Goal: Entertainment & Leisure: Consume media (video, audio)

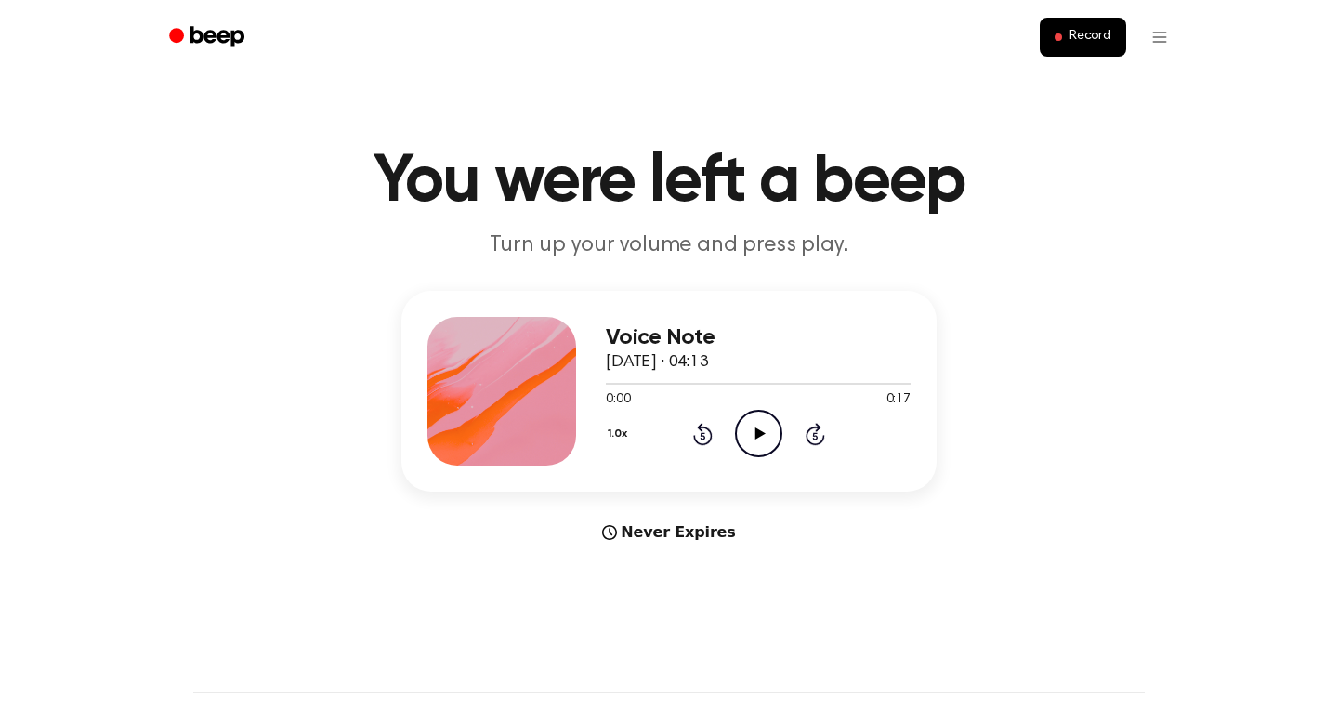
click at [737, 423] on circle at bounding box center [759, 434] width 46 height 46
click at [766, 438] on icon "Play Audio" at bounding box center [758, 433] width 47 height 47
click at [751, 451] on icon "Play Audio" at bounding box center [758, 433] width 47 height 47
click at [755, 440] on icon "Play Audio" at bounding box center [758, 433] width 47 height 47
click at [755, 440] on icon "Pause Audio" at bounding box center [758, 433] width 47 height 47
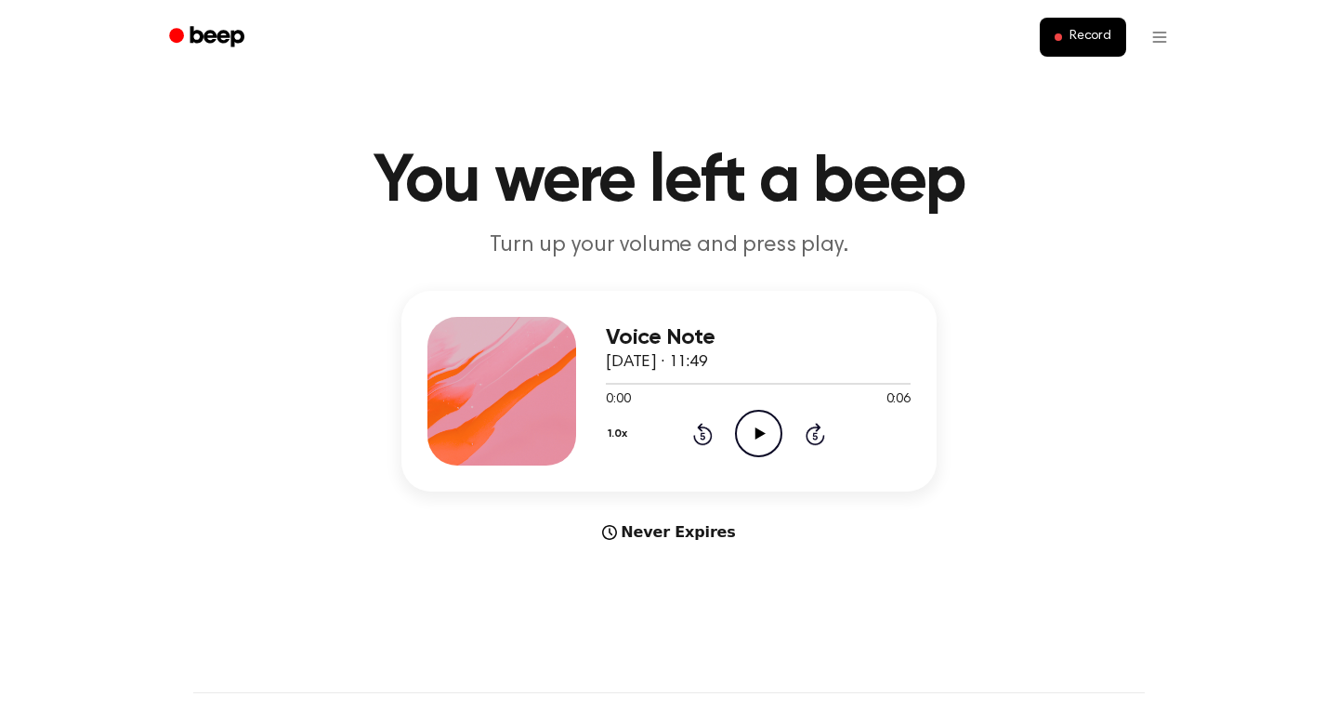
click at [757, 430] on icon at bounding box center [760, 433] width 10 height 12
